Goal: Information Seeking & Learning: Learn about a topic

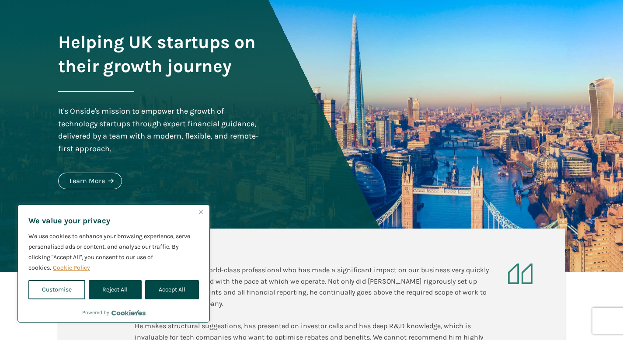
scroll to position [70, 0]
click at [178, 311] on div "Powered by" at bounding box center [114, 311] width 192 height 12
click at [177, 305] on div "Powered by" at bounding box center [114, 311] width 192 height 12
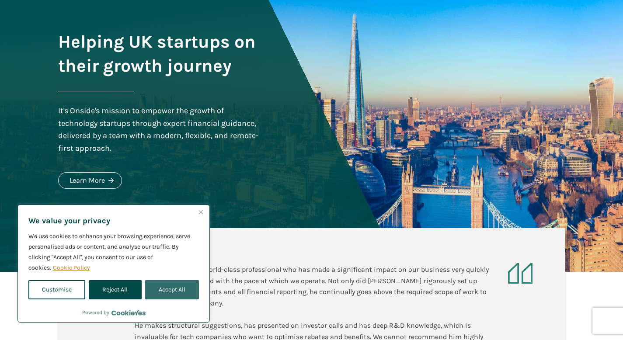
click at [181, 290] on button "Accept All" at bounding box center [172, 289] width 54 height 19
checkbox input "true"
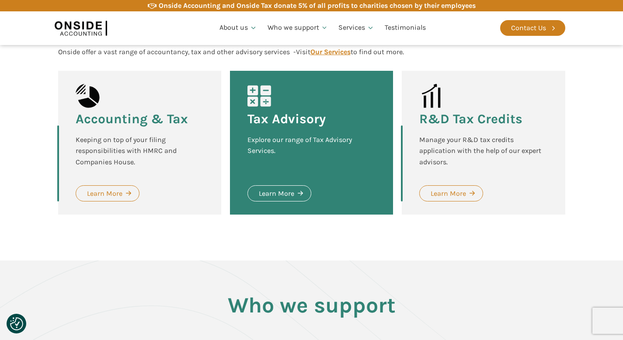
scroll to position [912, 0]
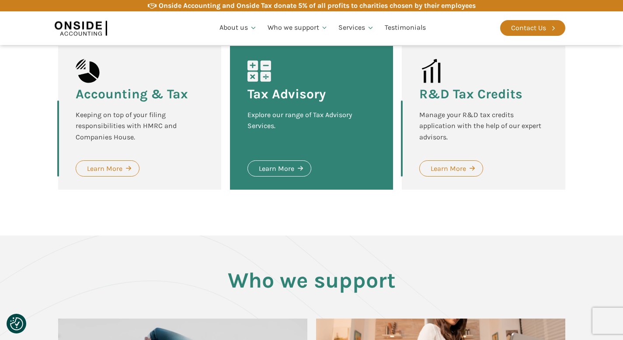
click at [435, 189] on div "R&D Tax Credits Manage your R&D tax credits application with the help of our ex…" at bounding box center [483, 118] width 163 height 144
click at [448, 175] on link "Learn More" at bounding box center [451, 169] width 64 height 17
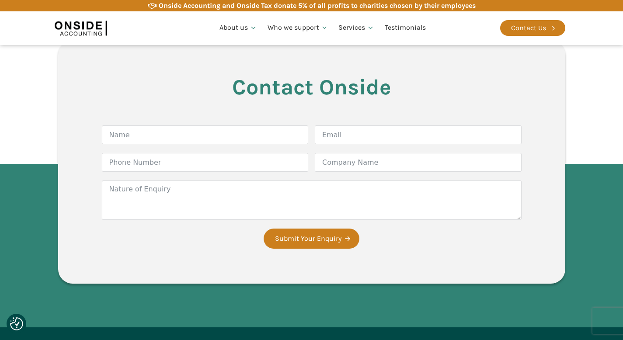
scroll to position [2321, 0]
